Goal: Contribute content: Add original content to the website for others to see

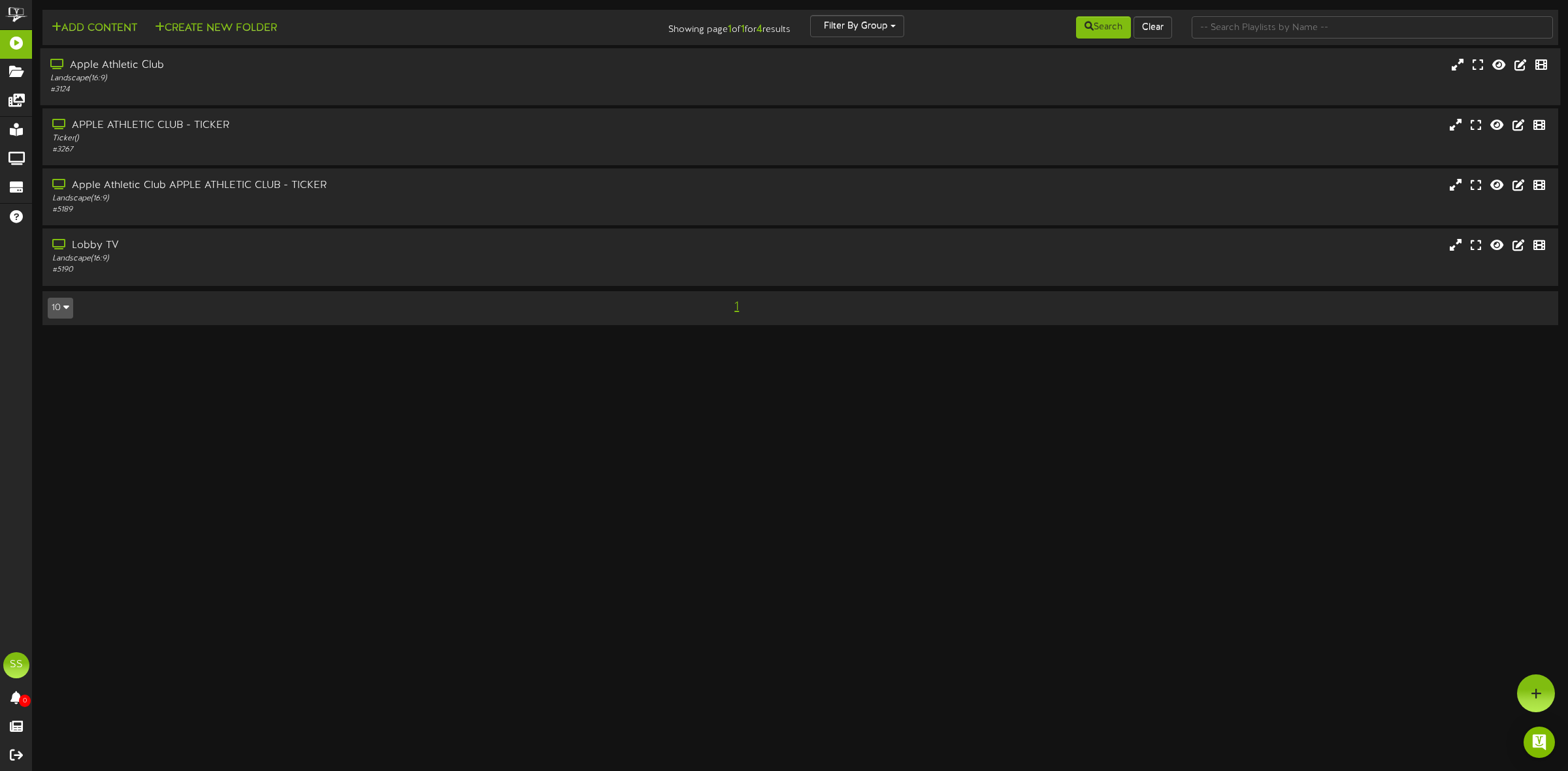
click at [197, 73] on div "Landscape ( 16:9 )" at bounding box center [356, 78] width 613 height 11
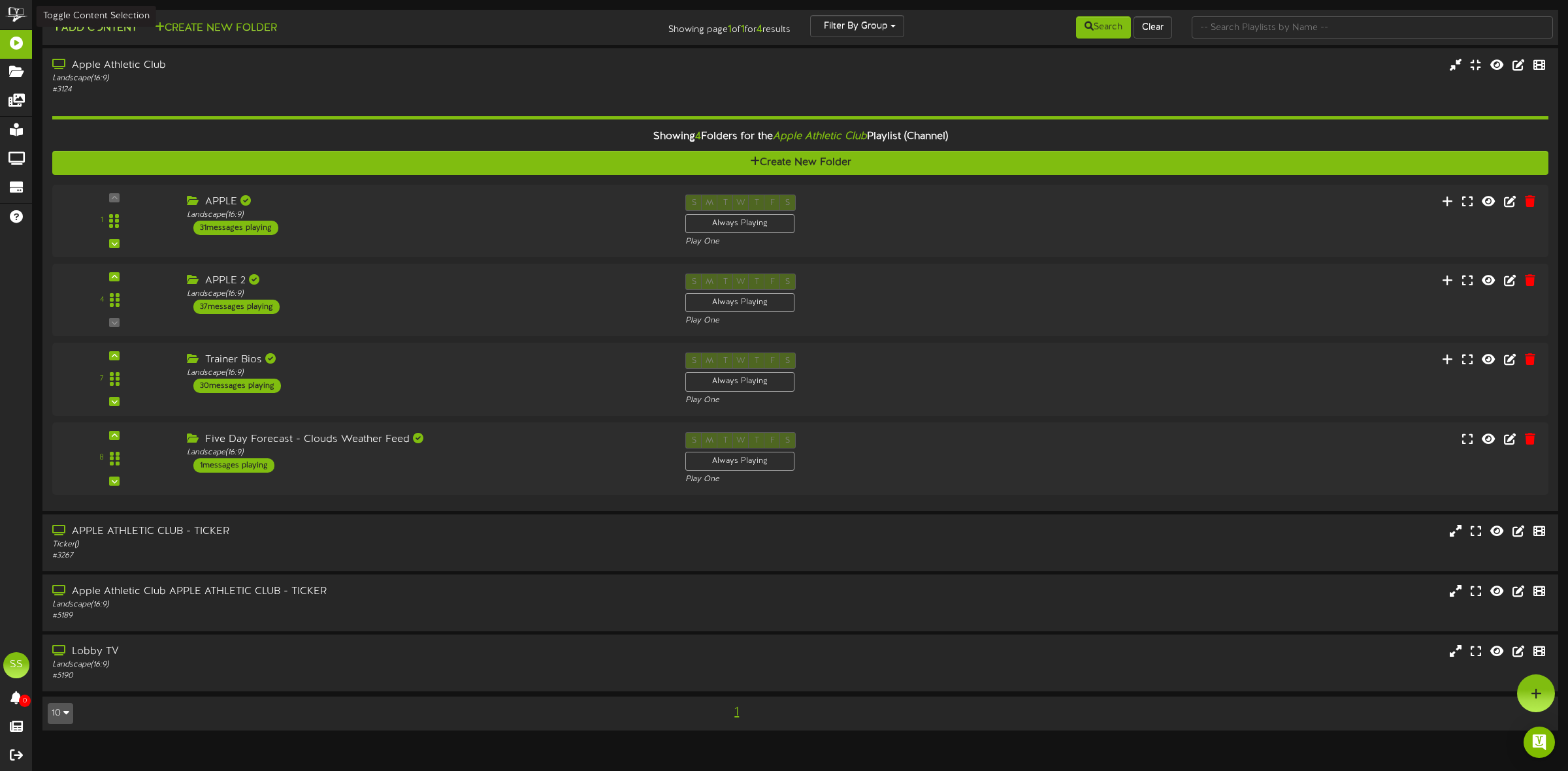
click at [103, 28] on button "Add Content" at bounding box center [94, 28] width 94 height 16
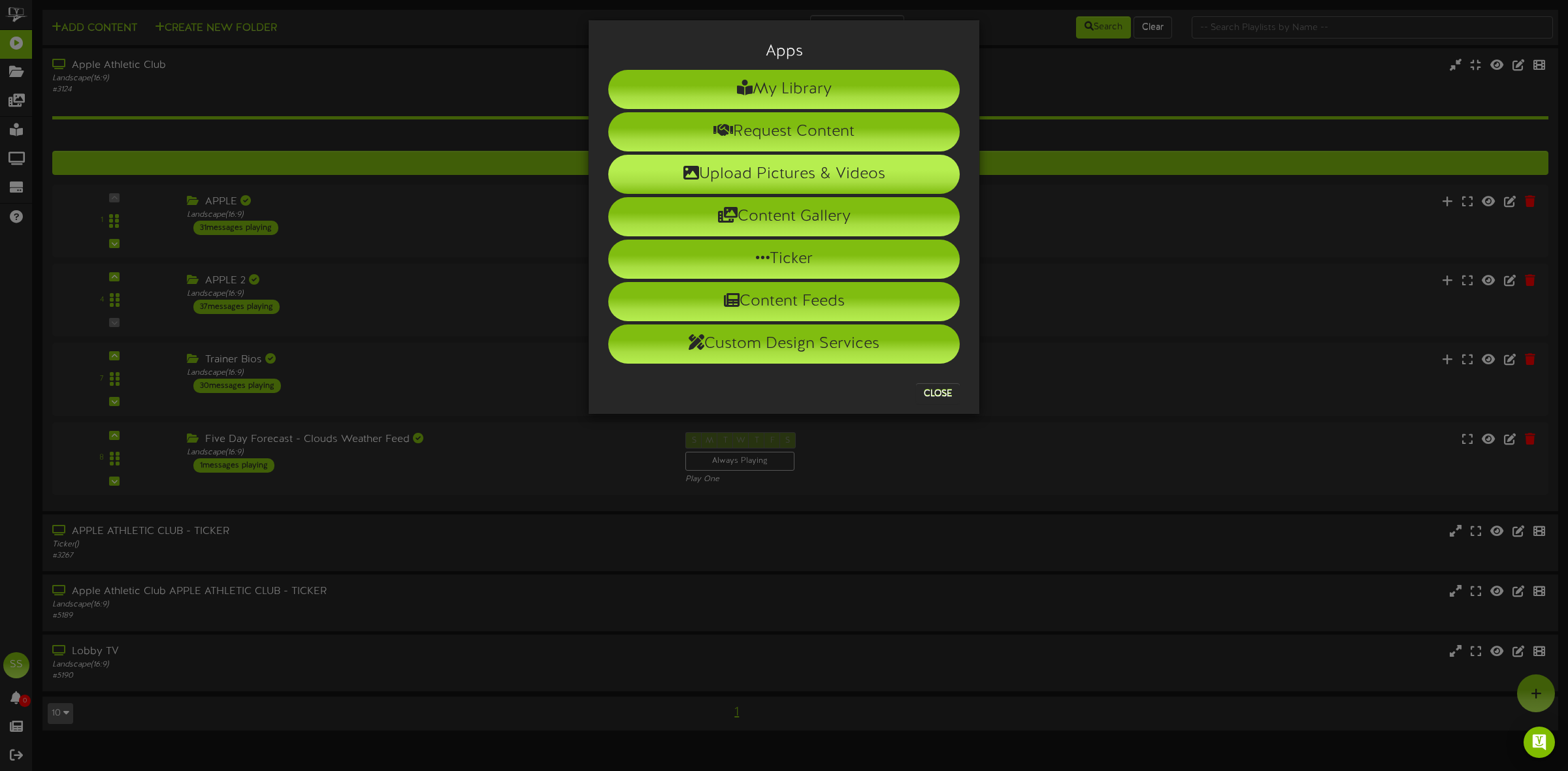
click at [762, 165] on li "Upload Pictures & Videos" at bounding box center [783, 174] width 351 height 39
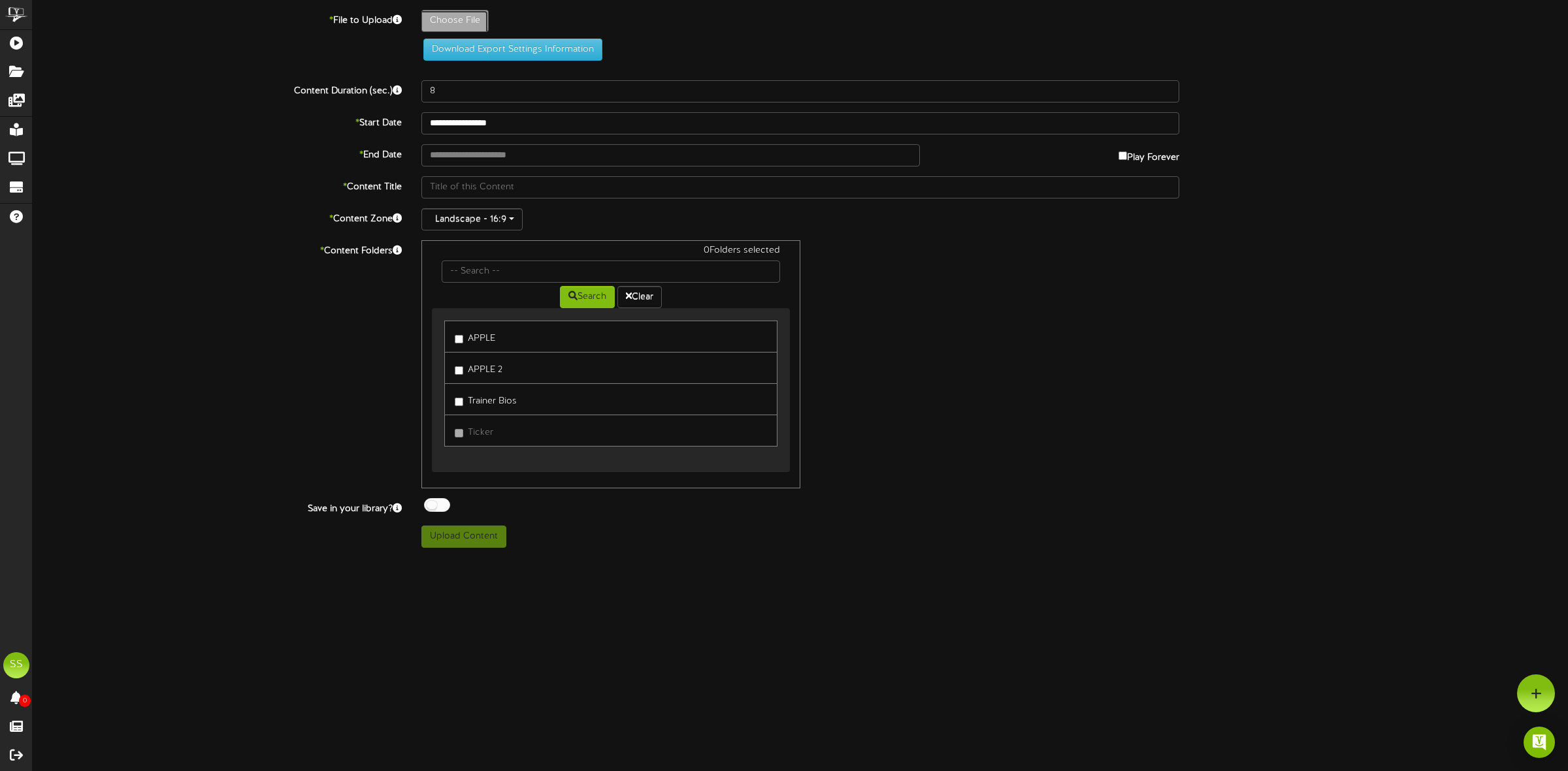
type input "**********"
type input "sidewalksale-sept232025-TV"
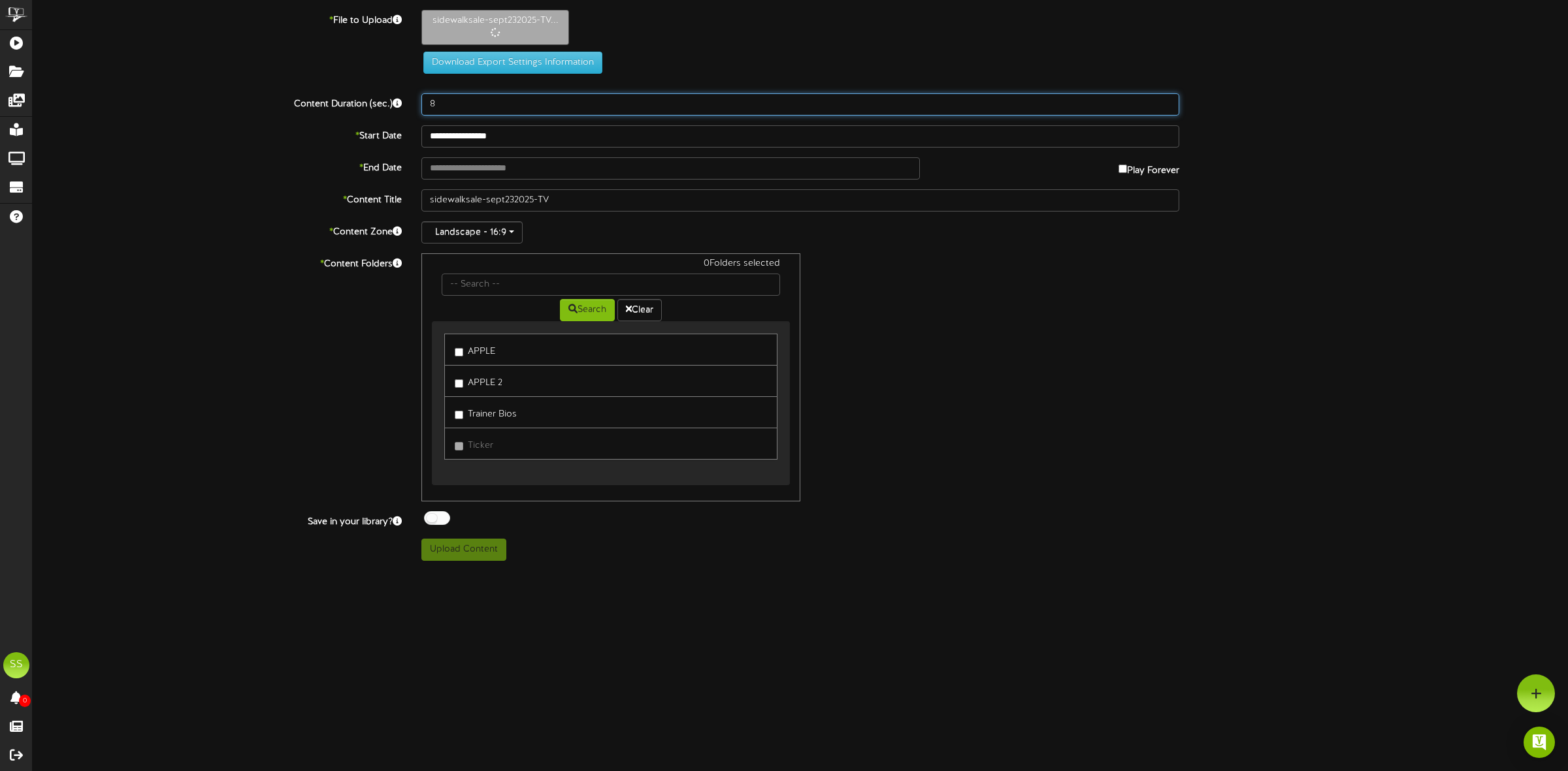
drag, startPoint x: 445, startPoint y: 108, endPoint x: 425, endPoint y: 103, distance: 20.6
click at [425, 103] on input "8" at bounding box center [800, 105] width 758 height 22
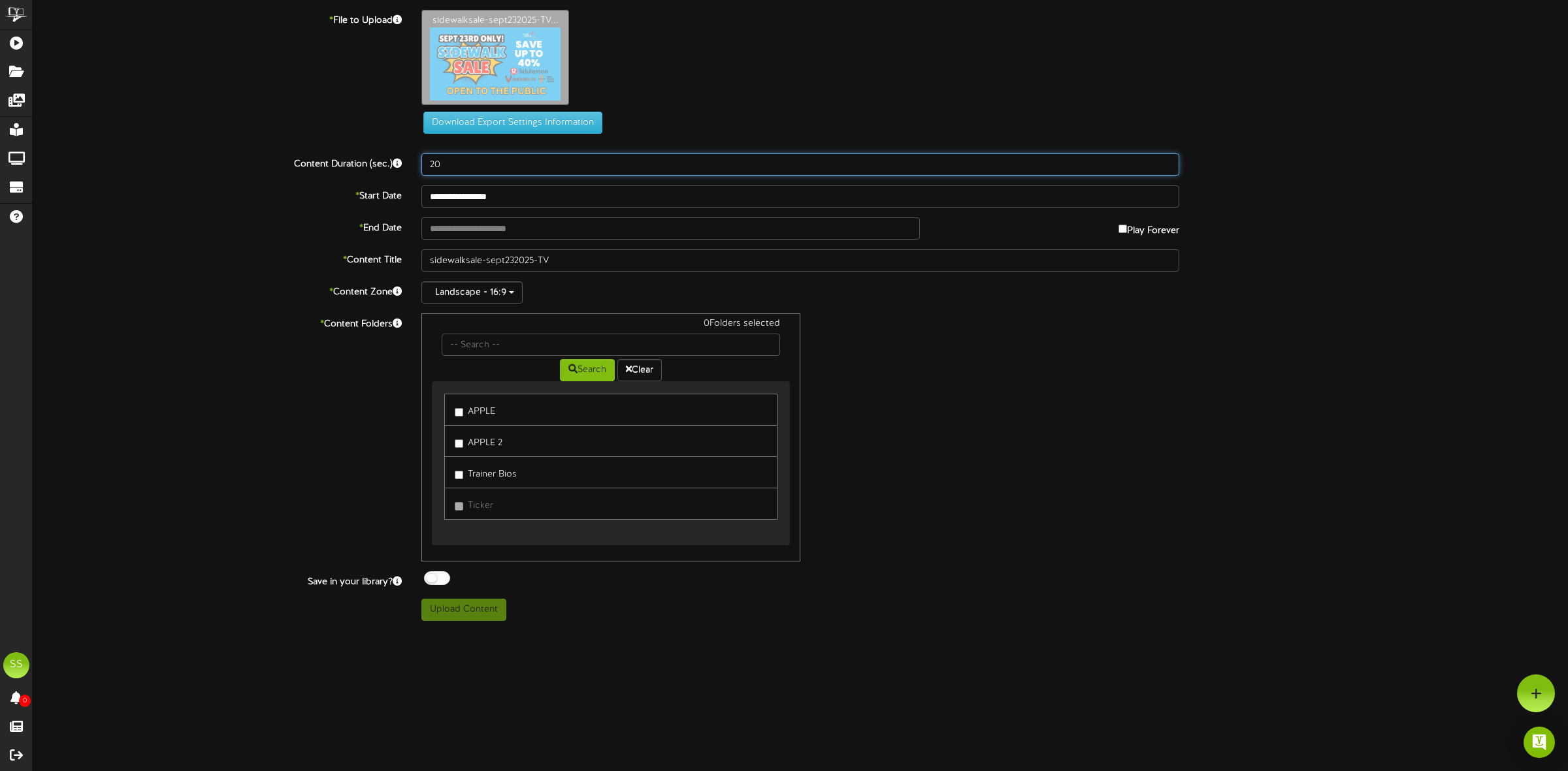
type input "20"
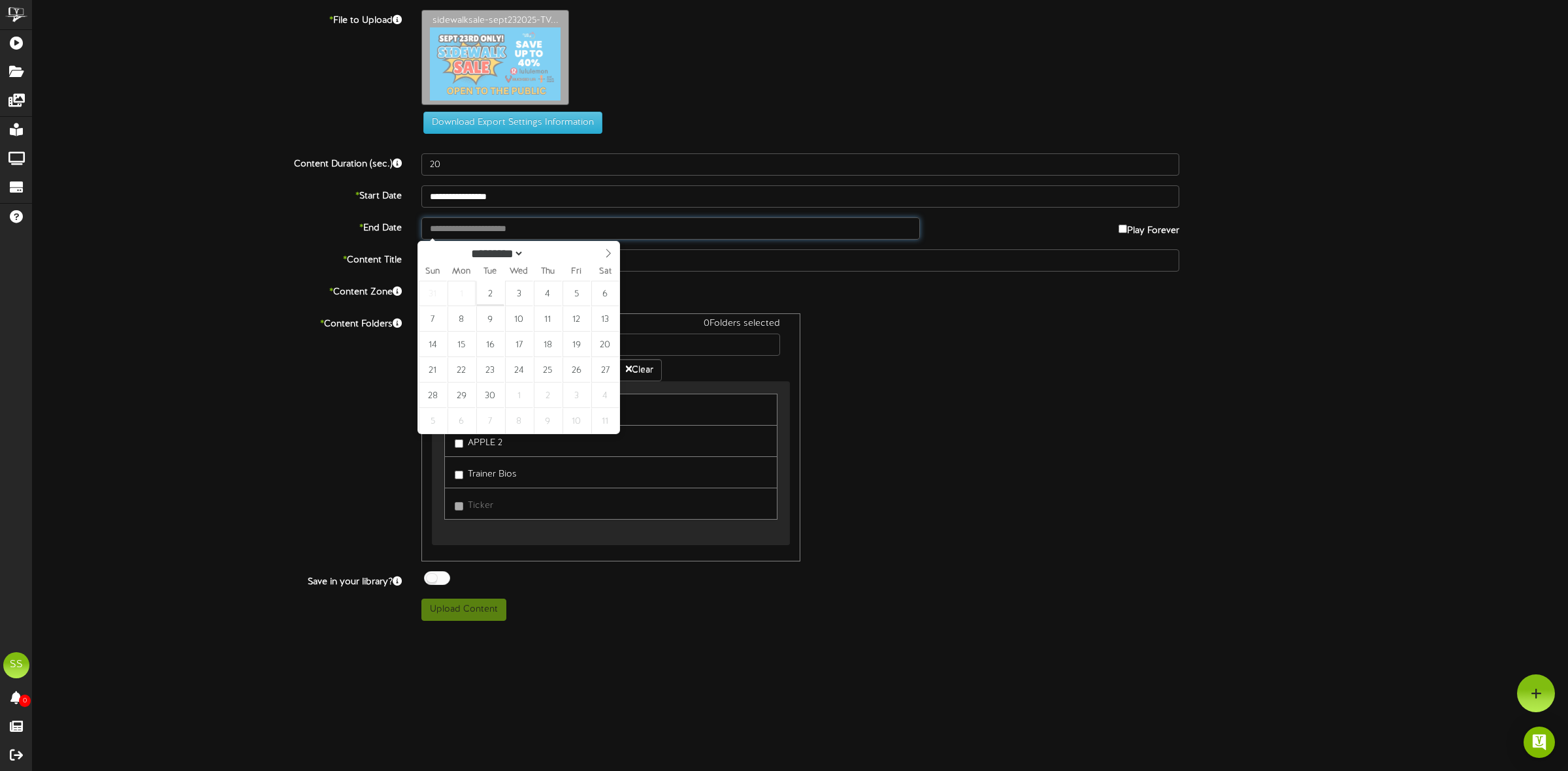
click at [474, 229] on input "text" at bounding box center [671, 228] width 499 height 22
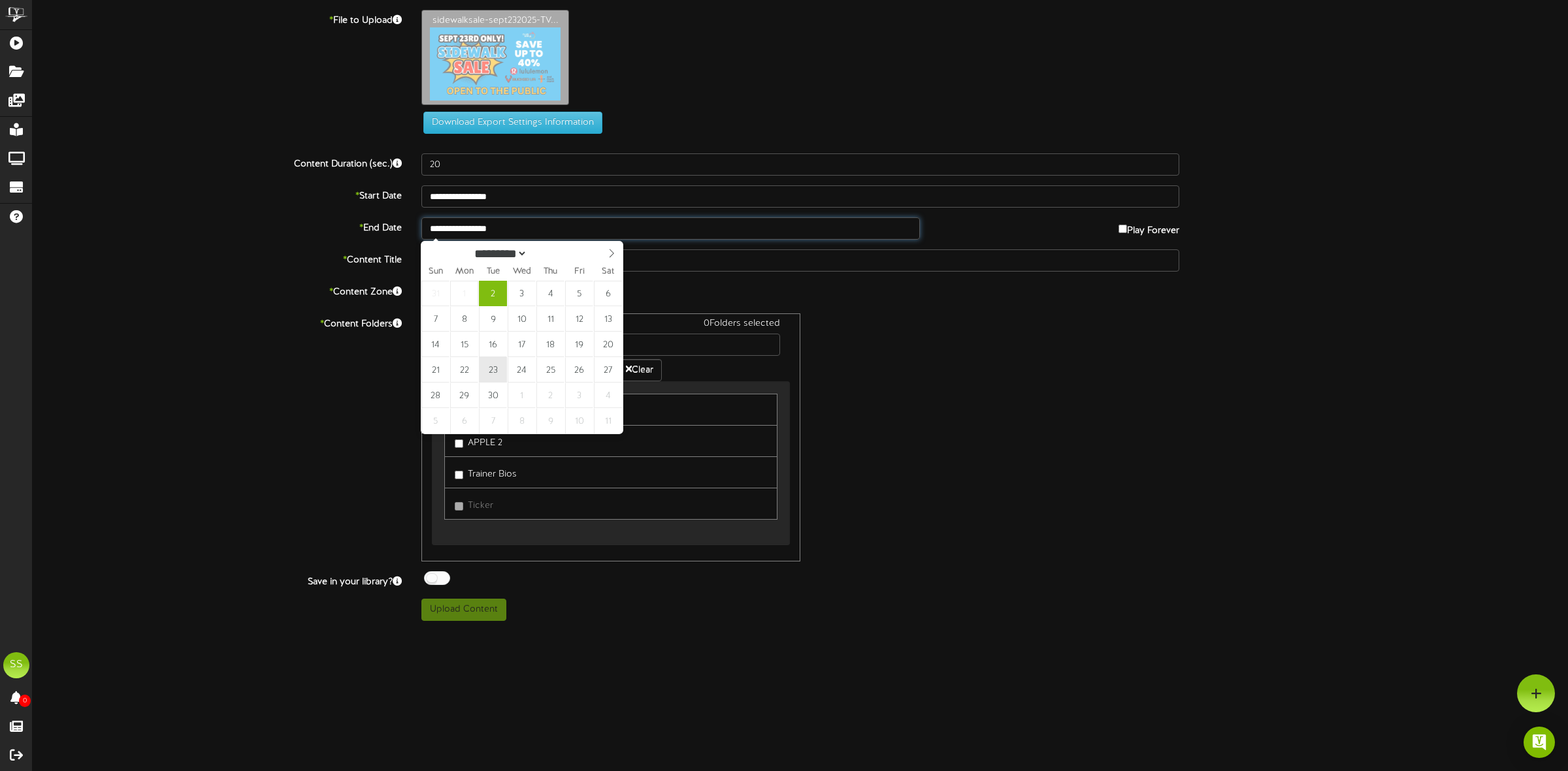
type input "**********"
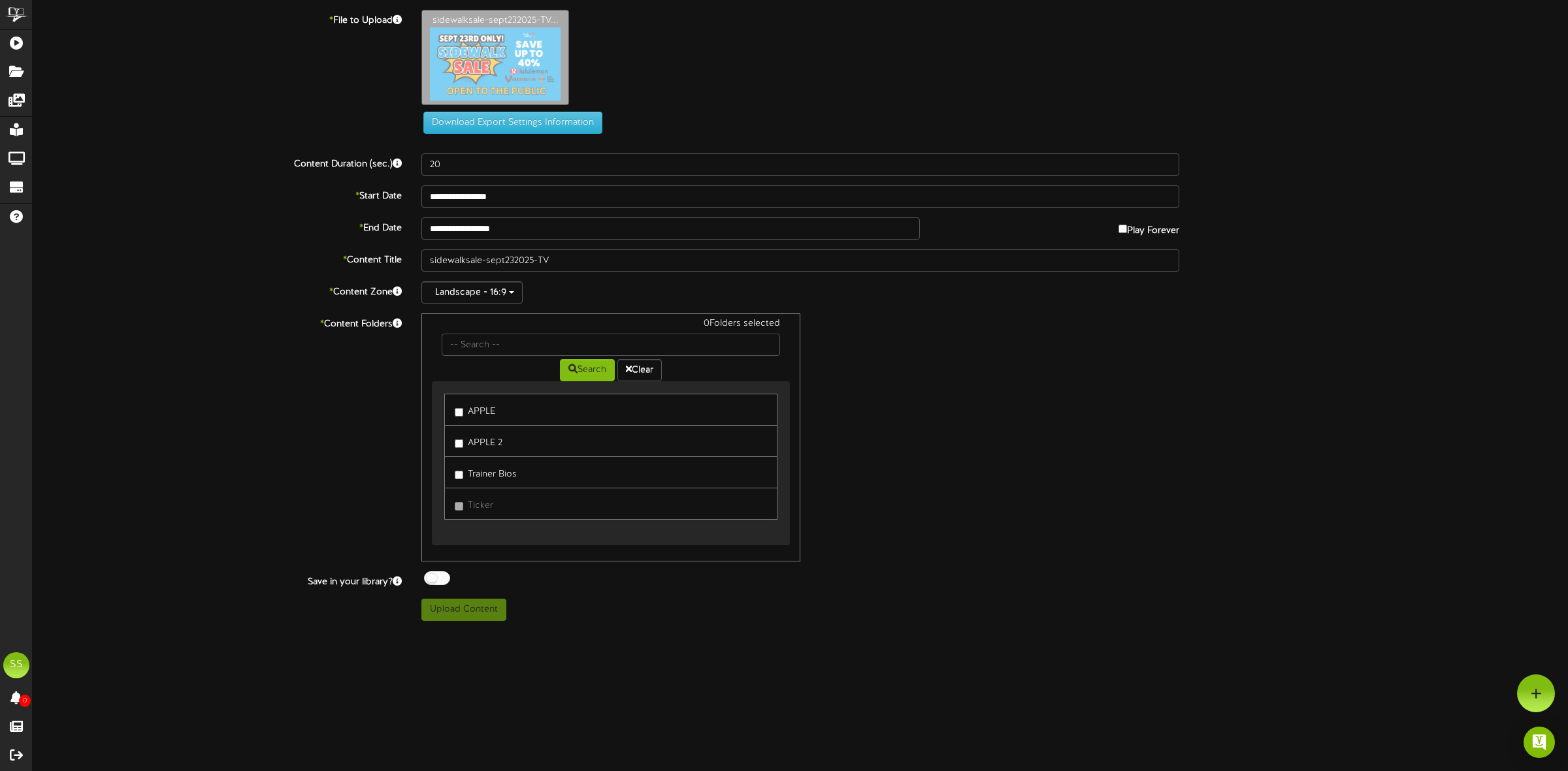
click at [476, 477] on label "Trainer Bios" at bounding box center [486, 472] width 62 height 18
click at [441, 581] on div at bounding box center [437, 578] width 26 height 14
click at [454, 615] on button "Upload Content" at bounding box center [464, 610] width 85 height 22
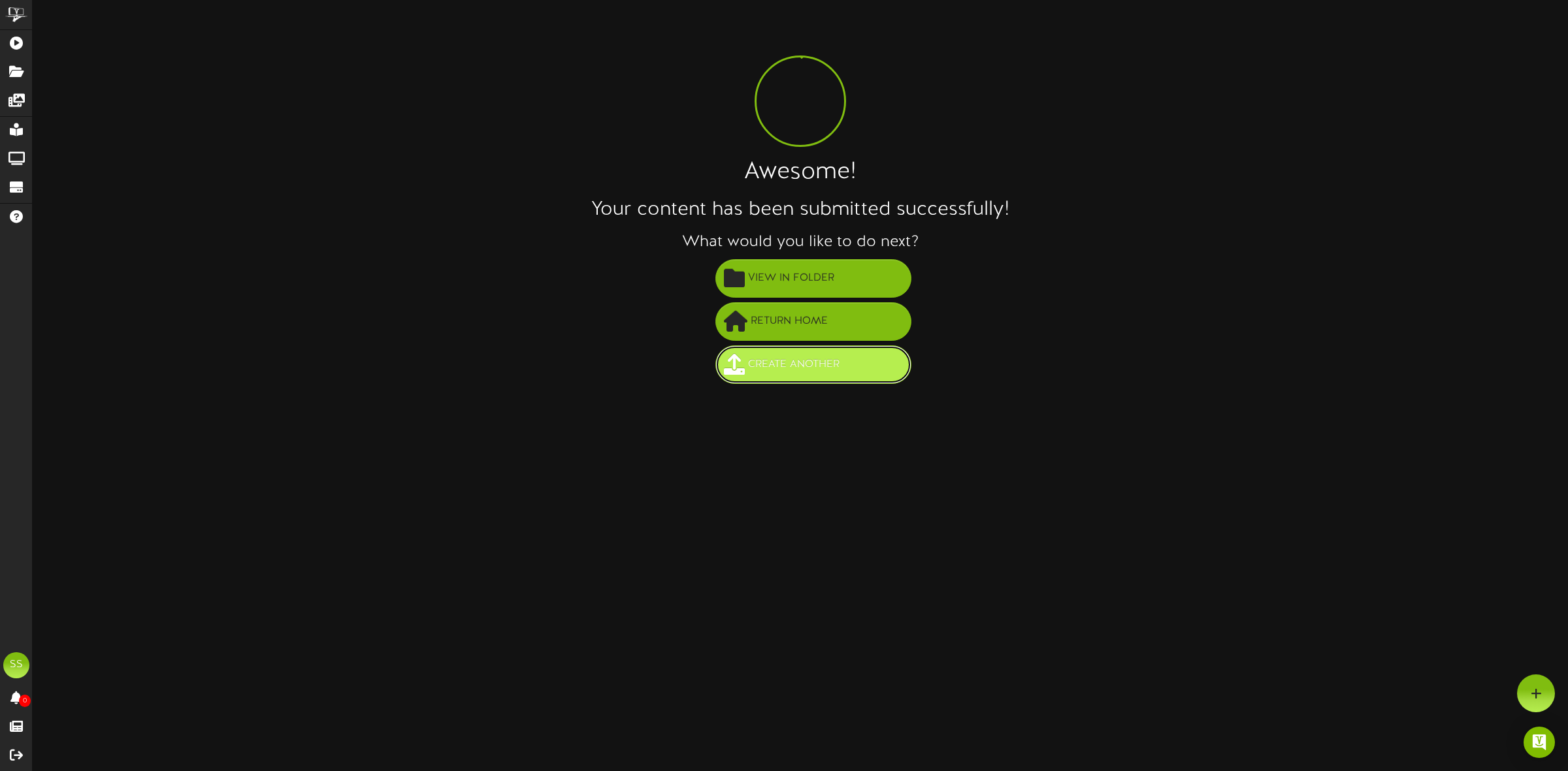
click at [800, 369] on span "Create Another" at bounding box center [793, 364] width 98 height 22
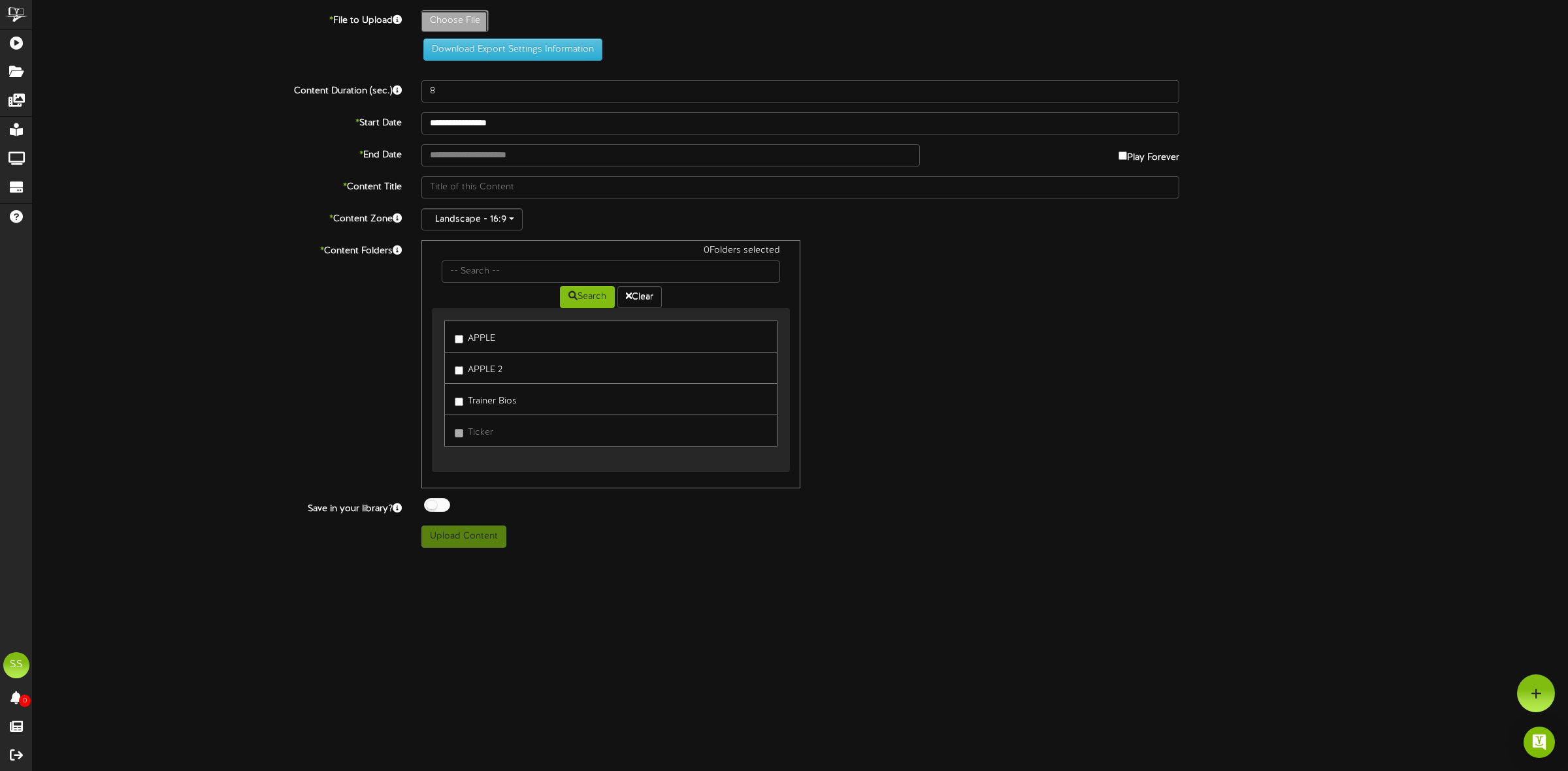
type input "**********"
type input "sidewalksale-sept232025-TV"
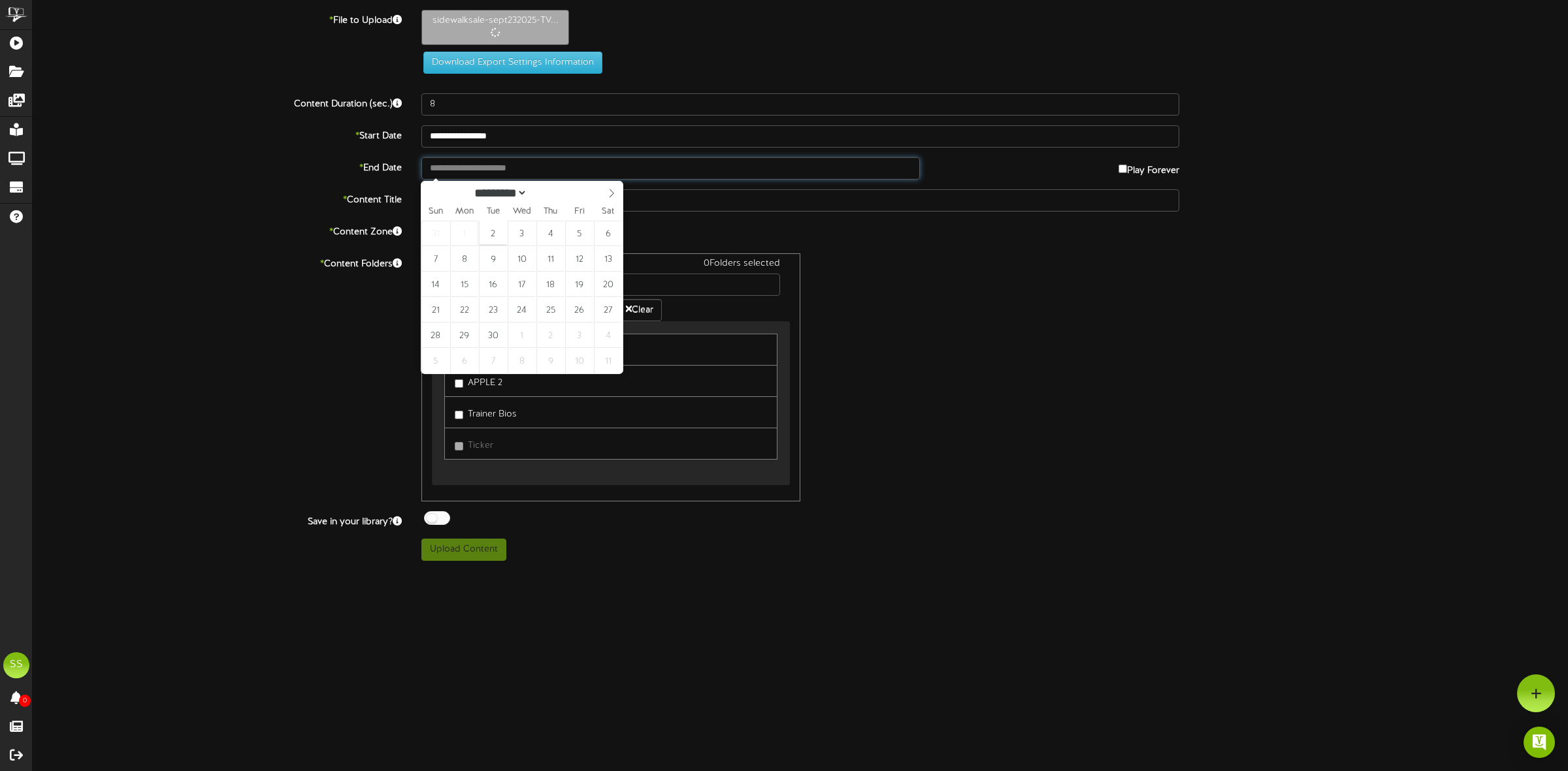
click at [468, 165] on input "text" at bounding box center [671, 169] width 499 height 22
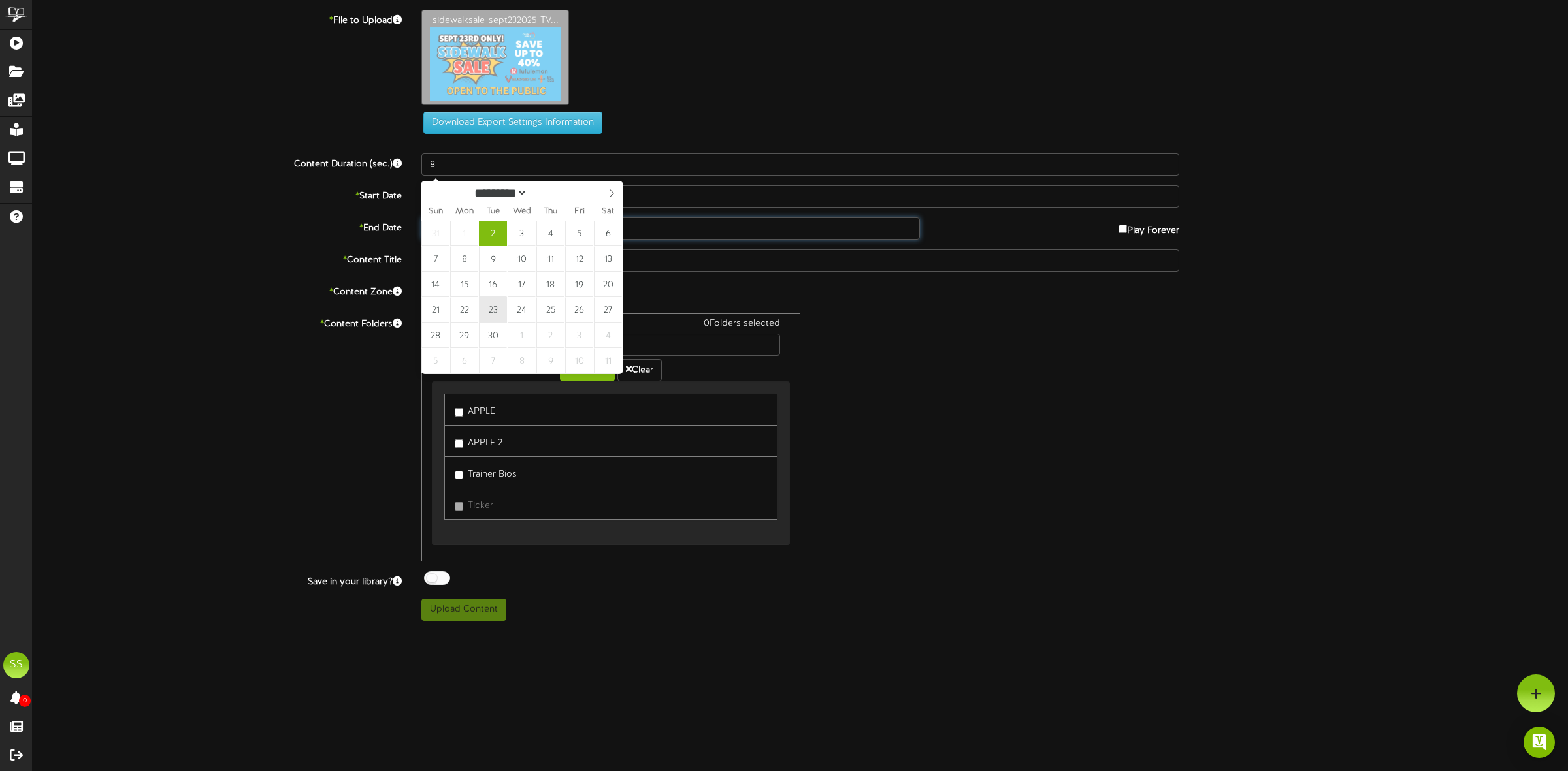
type input "**********"
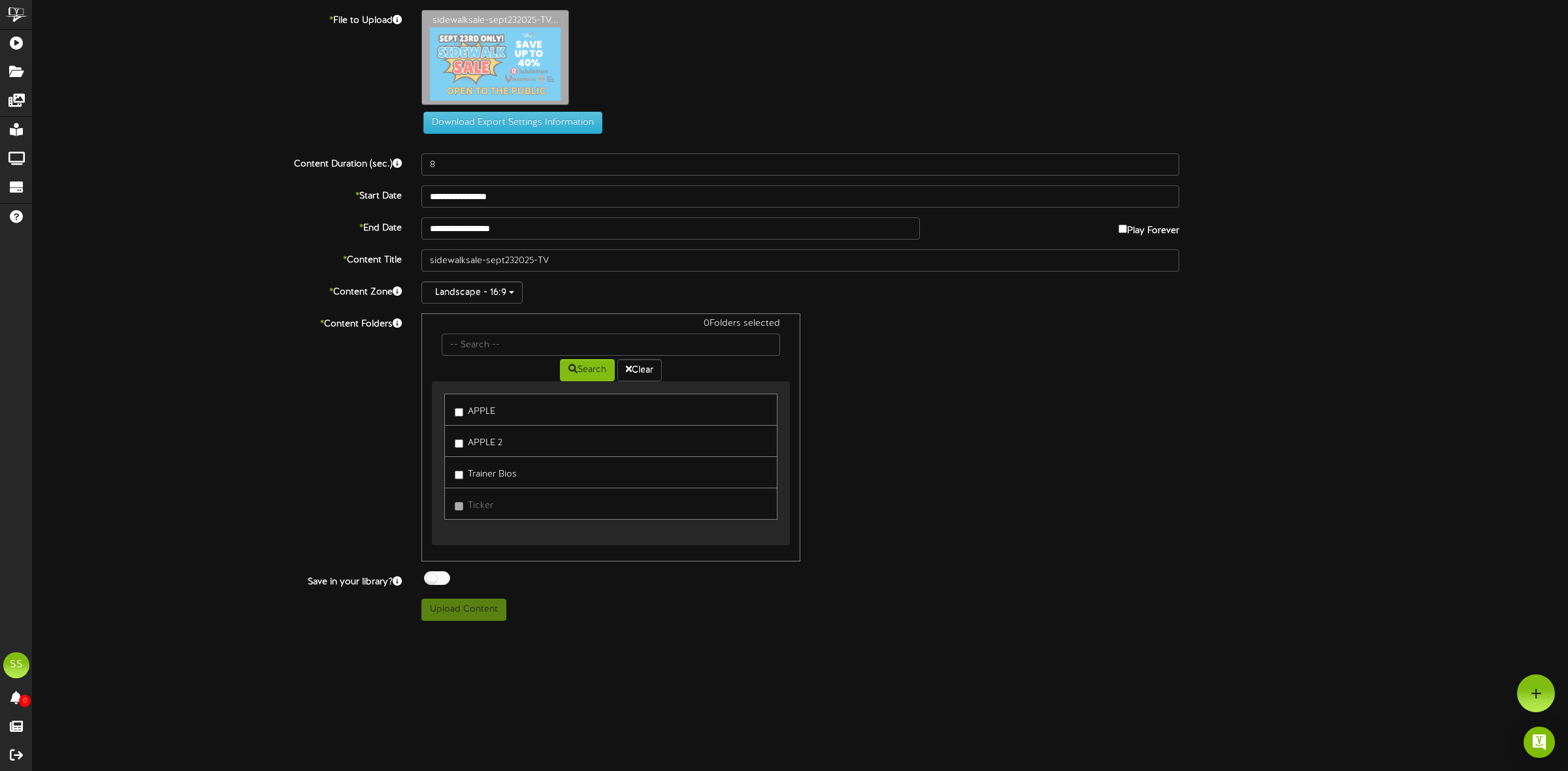
click at [484, 478] on label "Trainer Bios" at bounding box center [486, 472] width 62 height 18
click at [438, 581] on div at bounding box center [437, 578] width 26 height 14
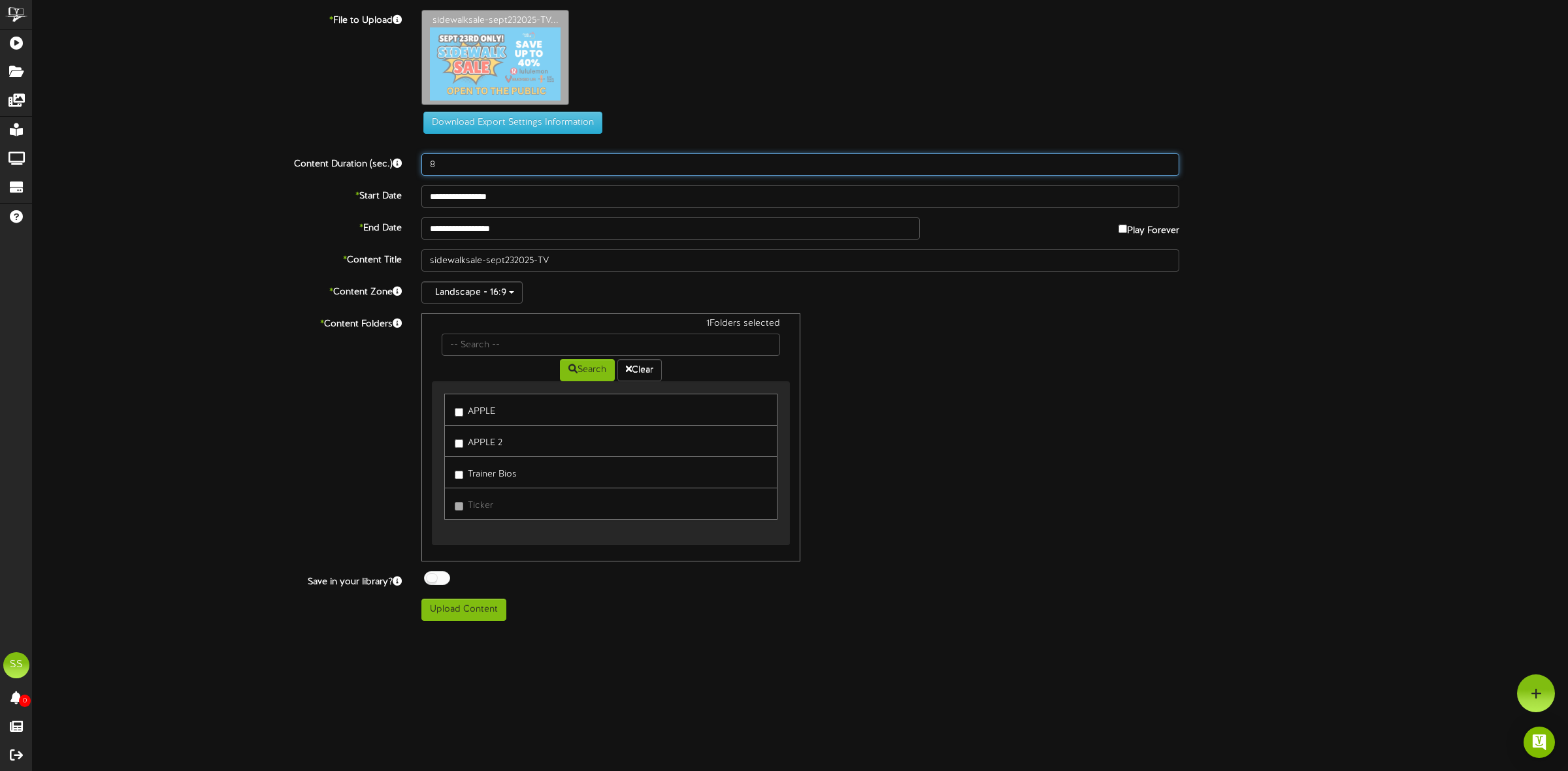
drag, startPoint x: 445, startPoint y: 165, endPoint x: 407, endPoint y: 161, distance: 38.2
click at [407, 161] on div "Content Duration (sec.) 8" at bounding box center [800, 165] width 1555 height 22
type input "15"
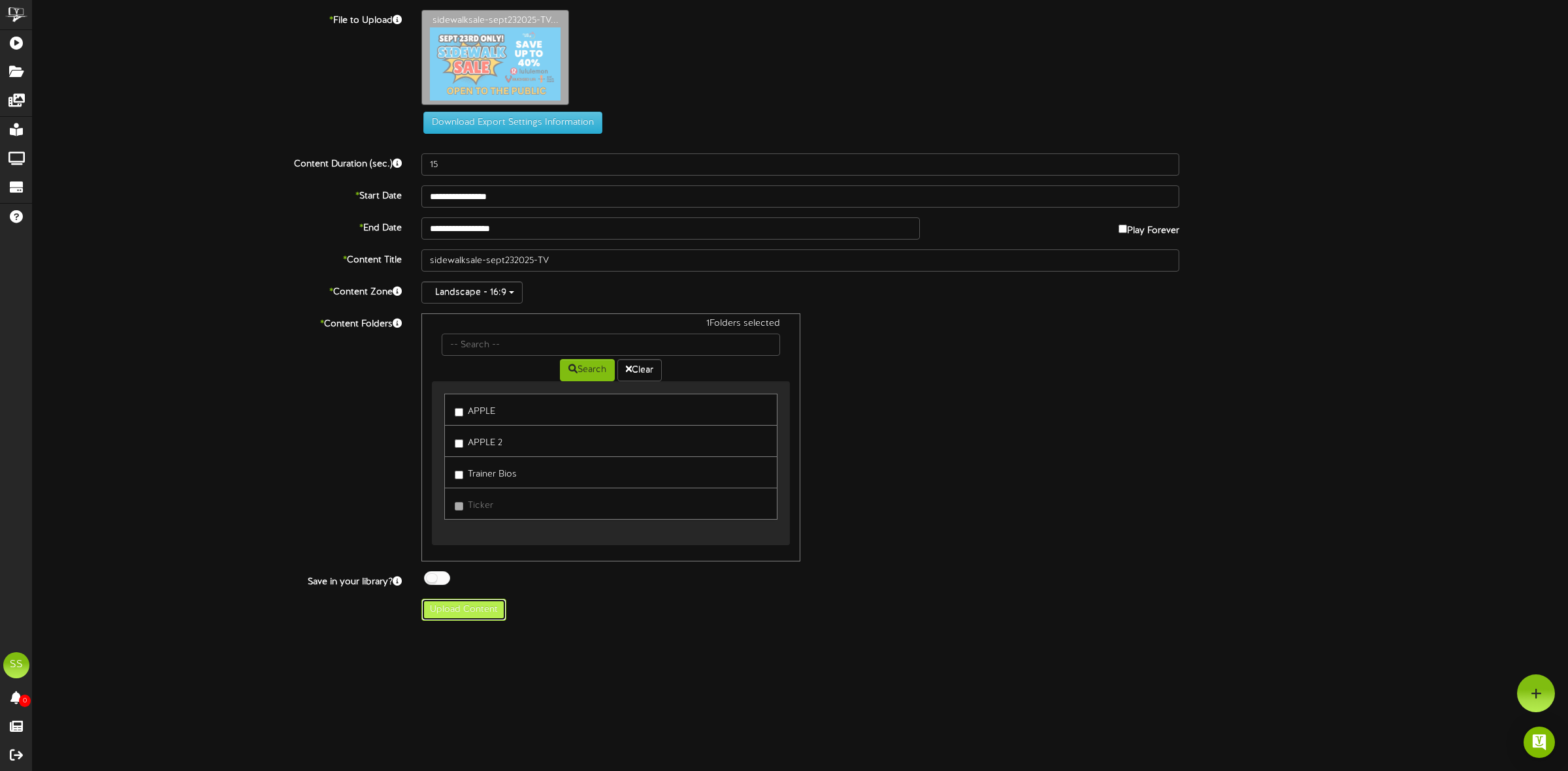
click at [482, 618] on button "Upload Content" at bounding box center [464, 610] width 85 height 22
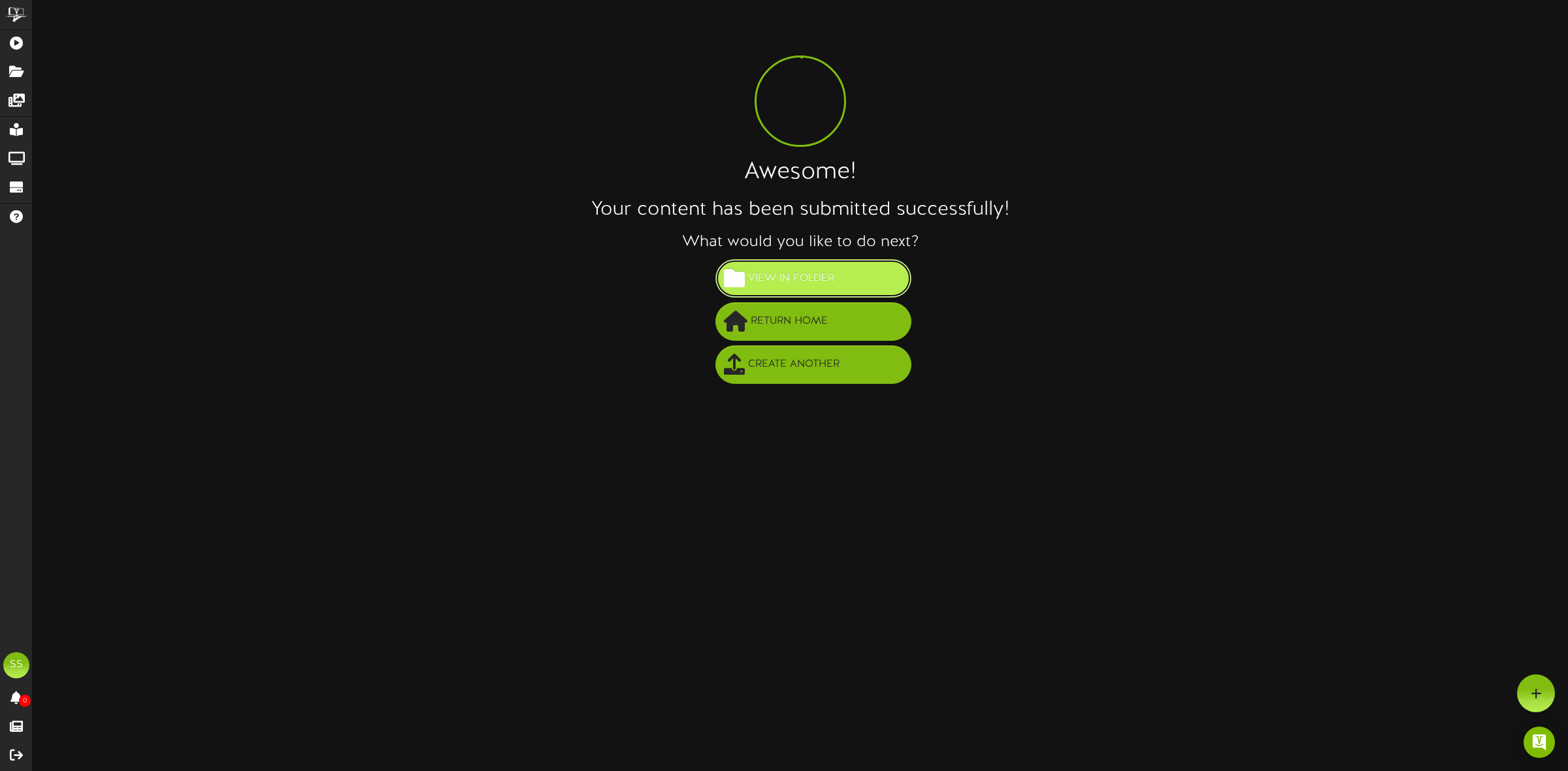
click at [808, 282] on span "View in Folder" at bounding box center [791, 279] width 93 height 22
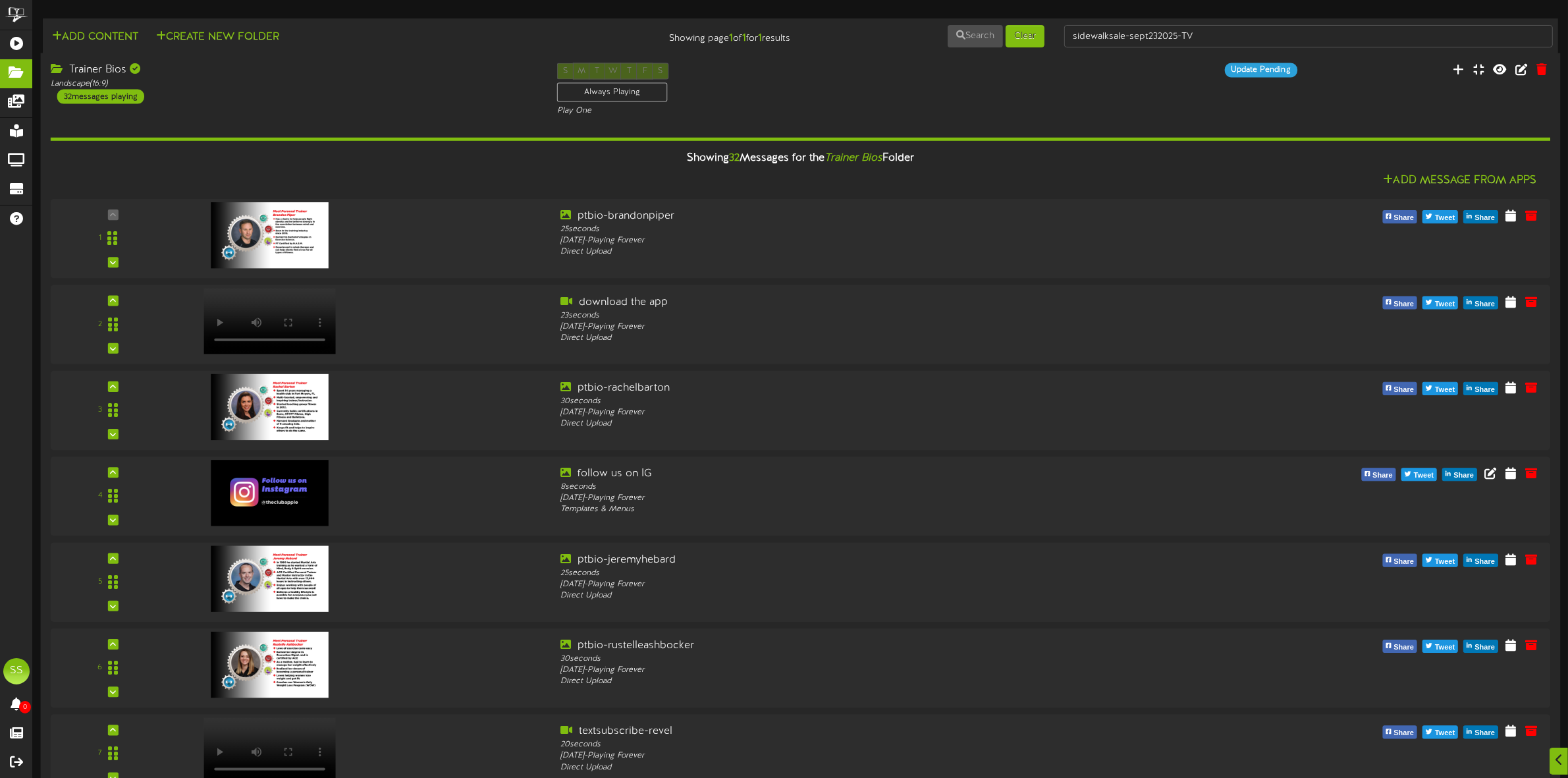
scroll to position [2179, 0]
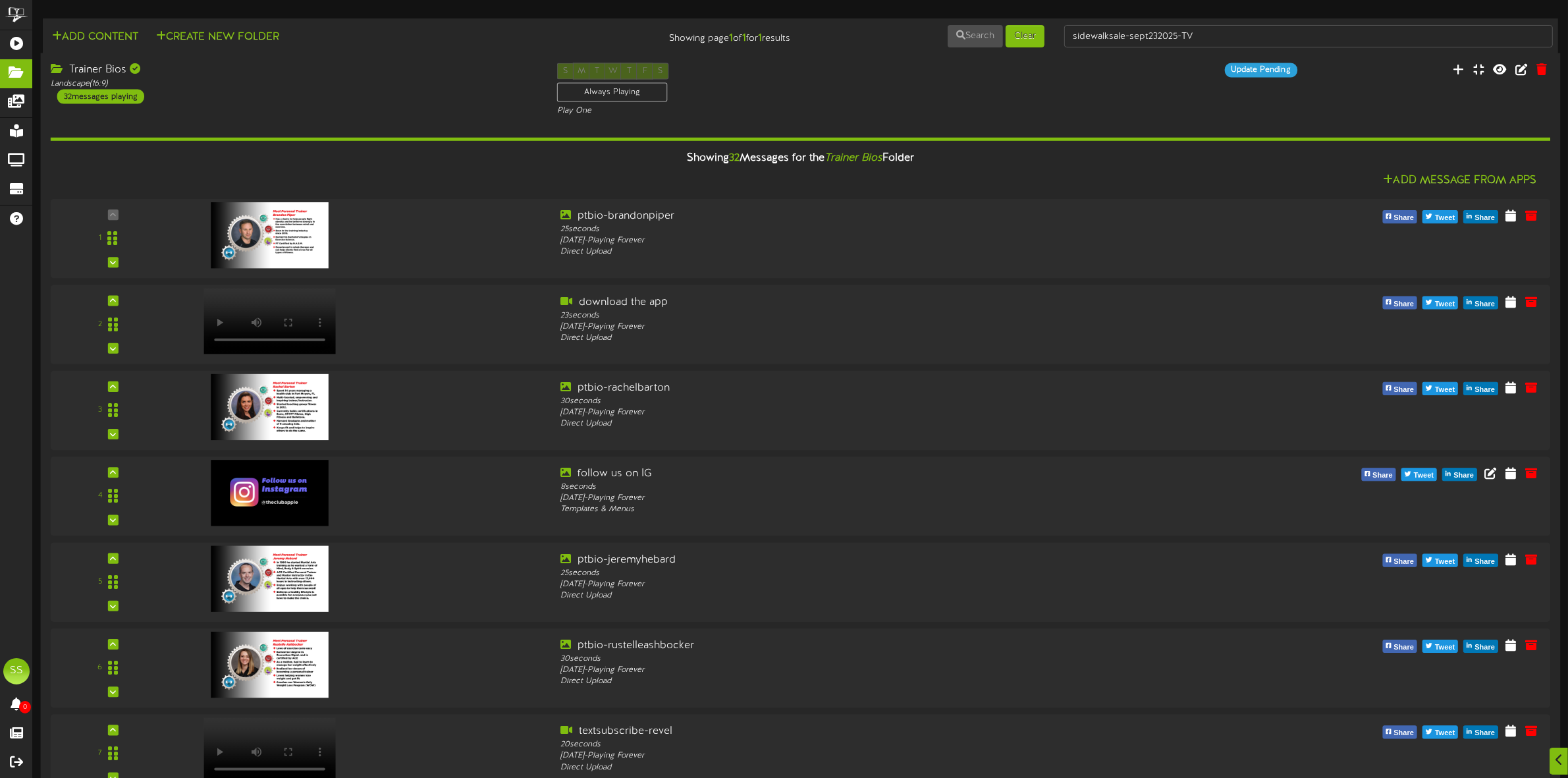
click at [104, 727] on icon at bounding box center [106, 730] width 6 height 7
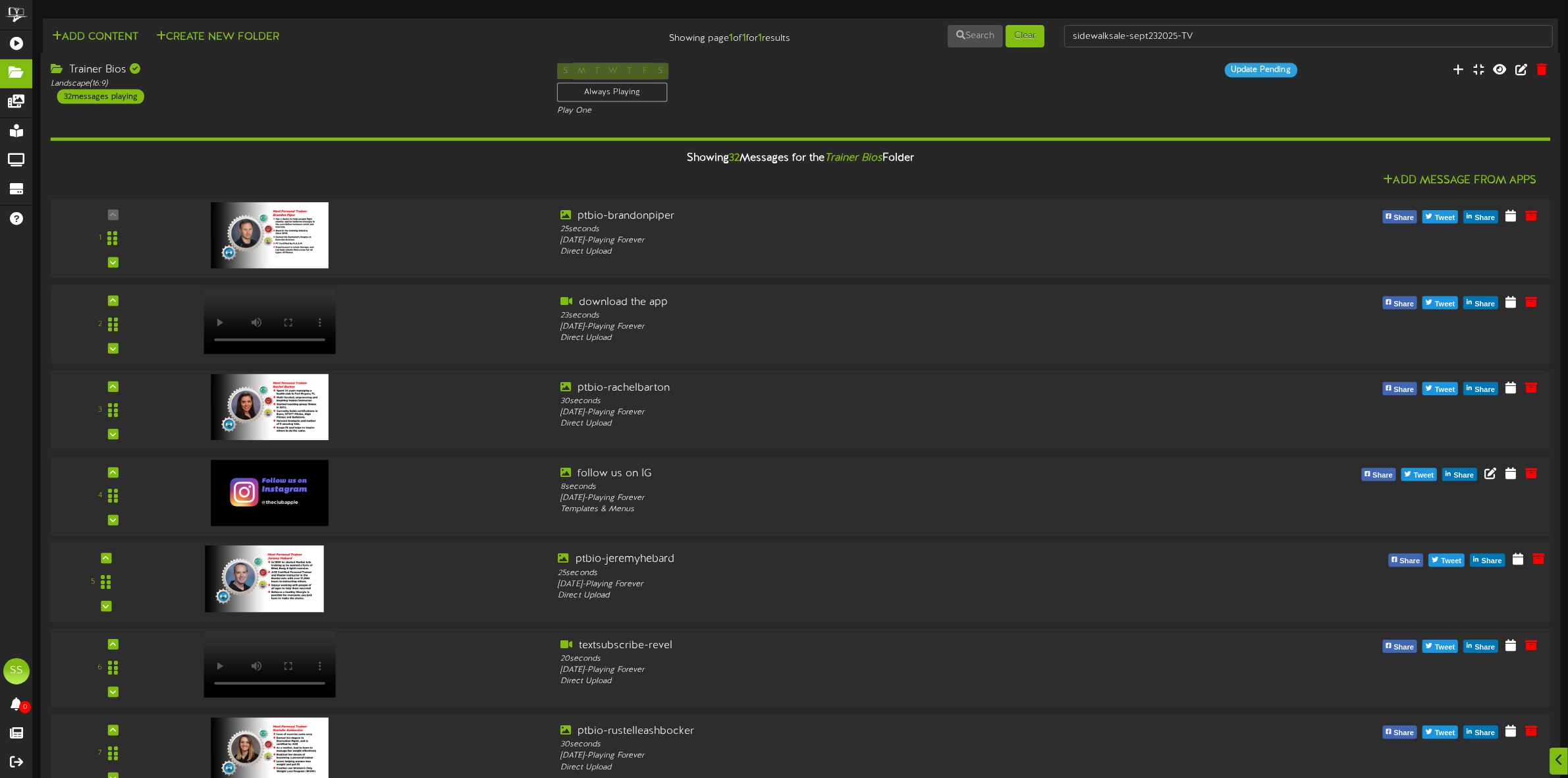
scroll to position [412, 0]
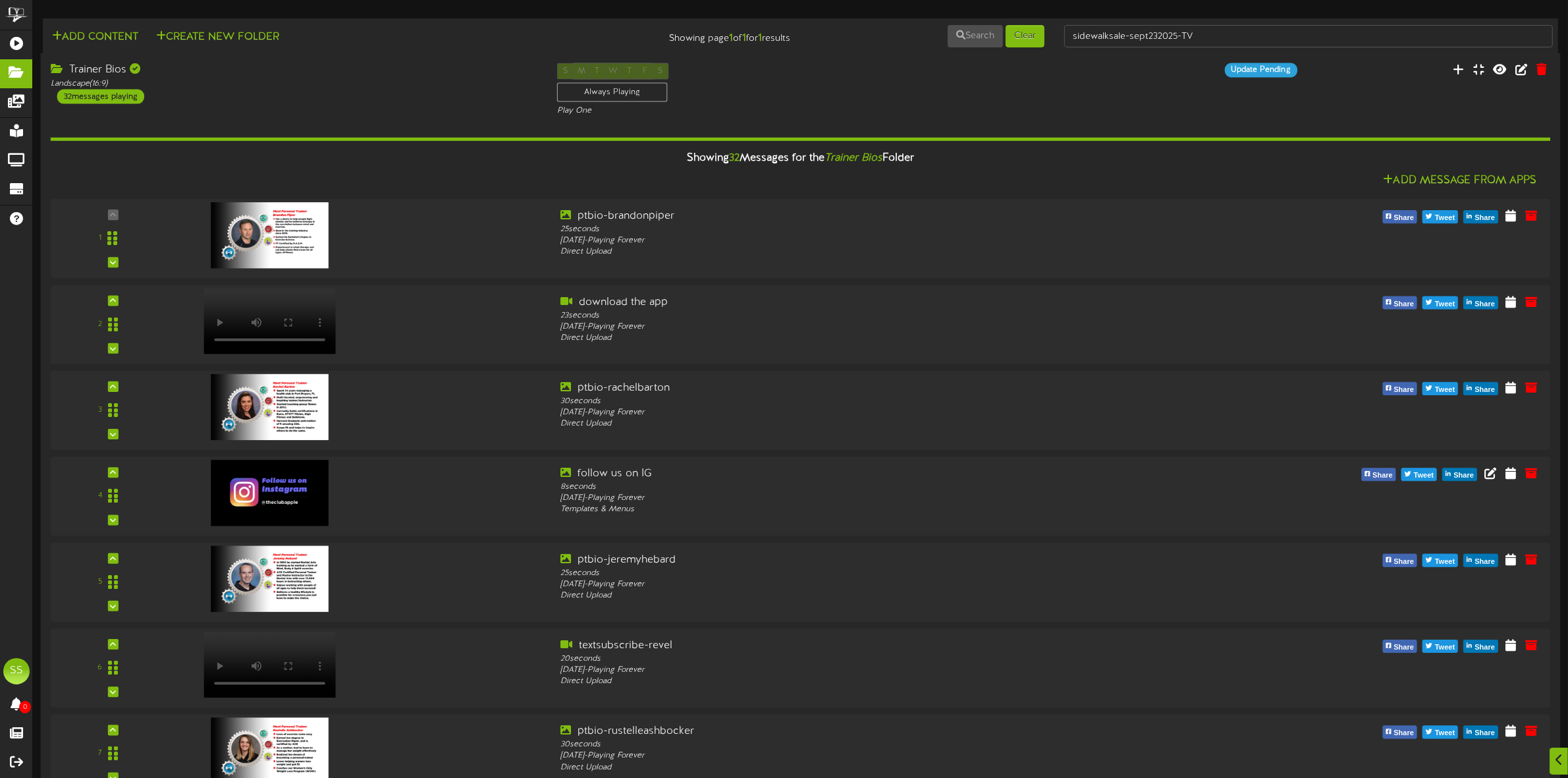
scroll to position [1647, 0]
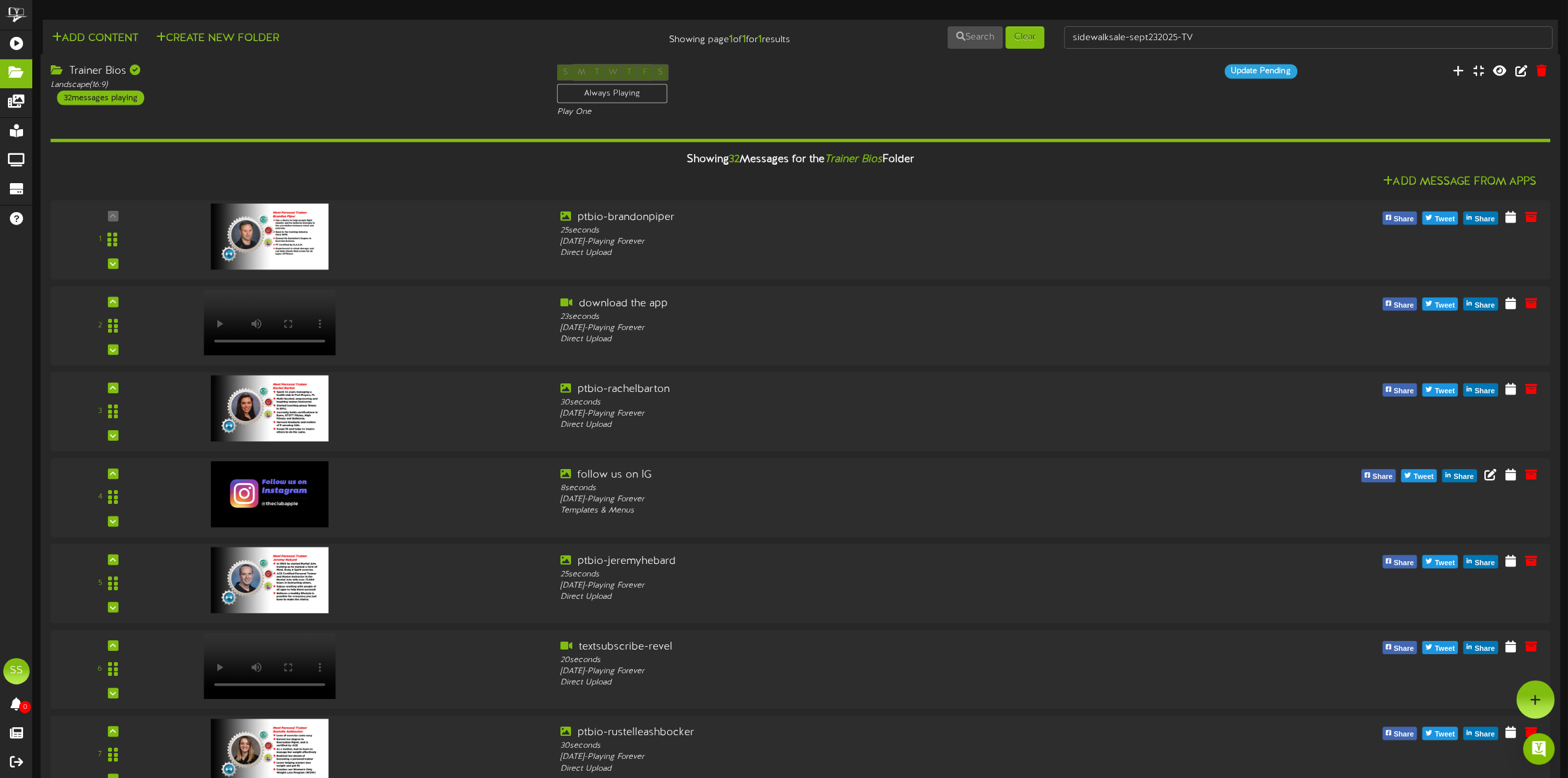
scroll to position [1153, 0]
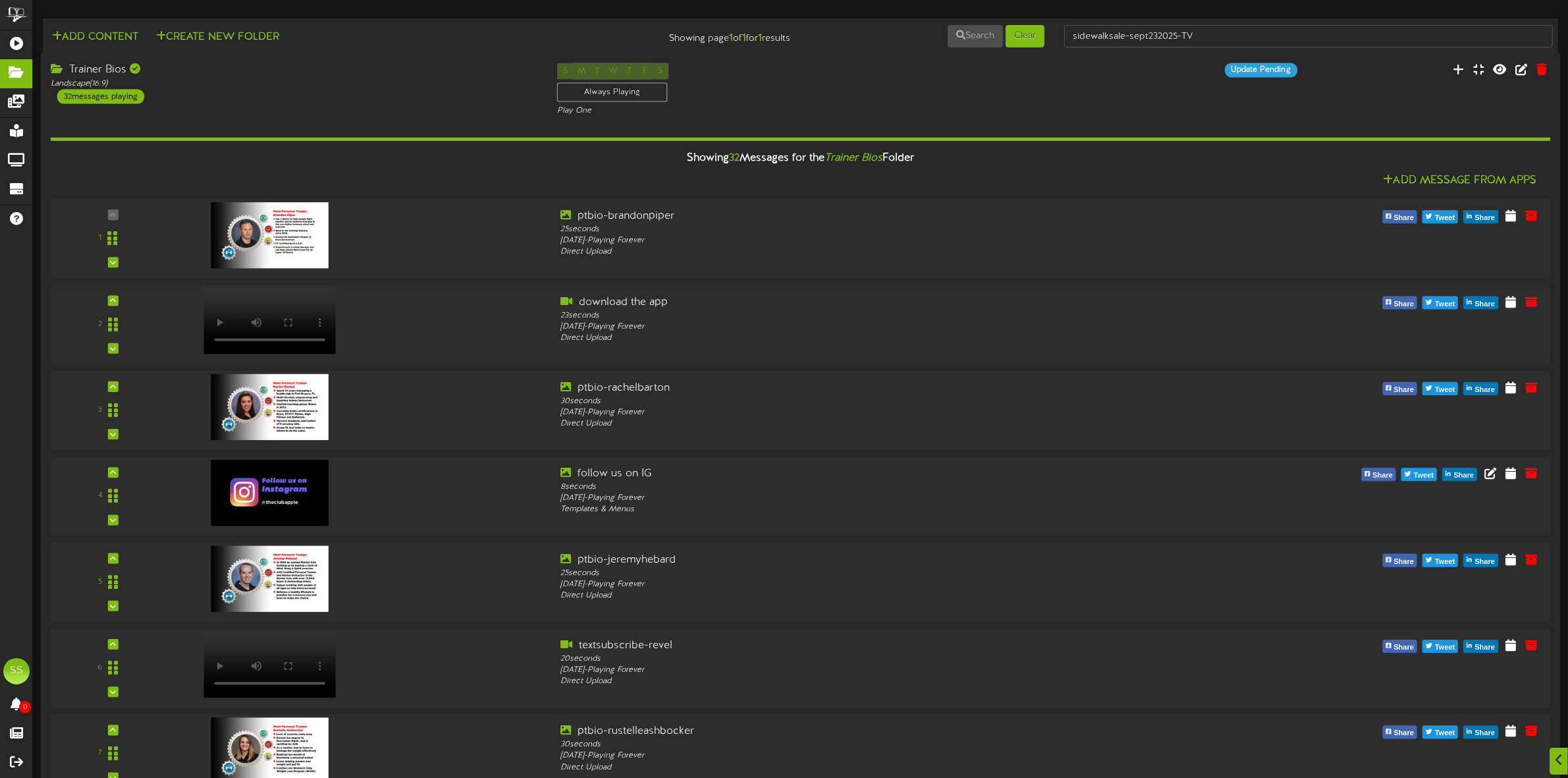
scroll to position [1153, 0]
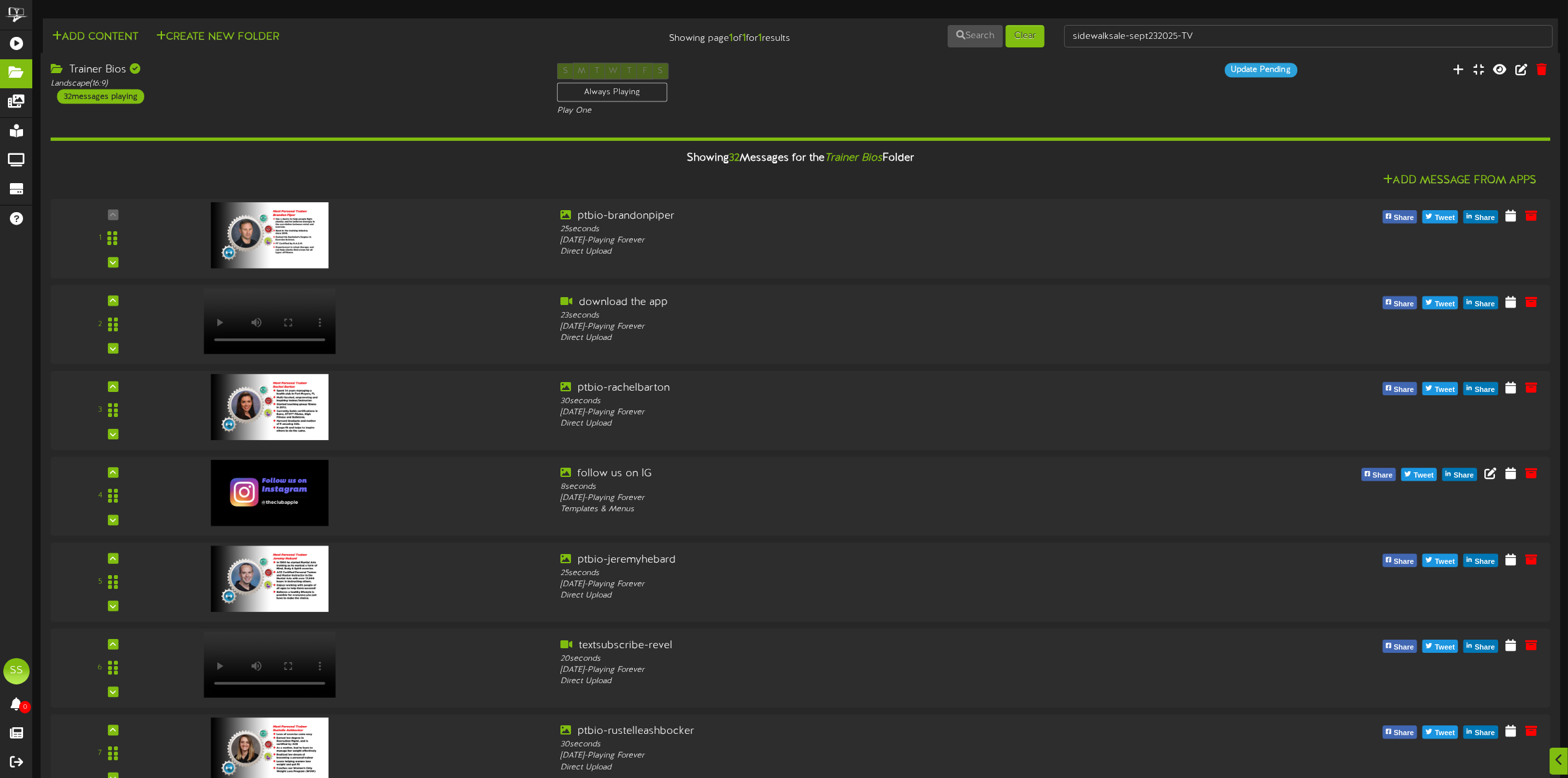
scroll to position [2179, 0]
